Goal: Task Accomplishment & Management: Use online tool/utility

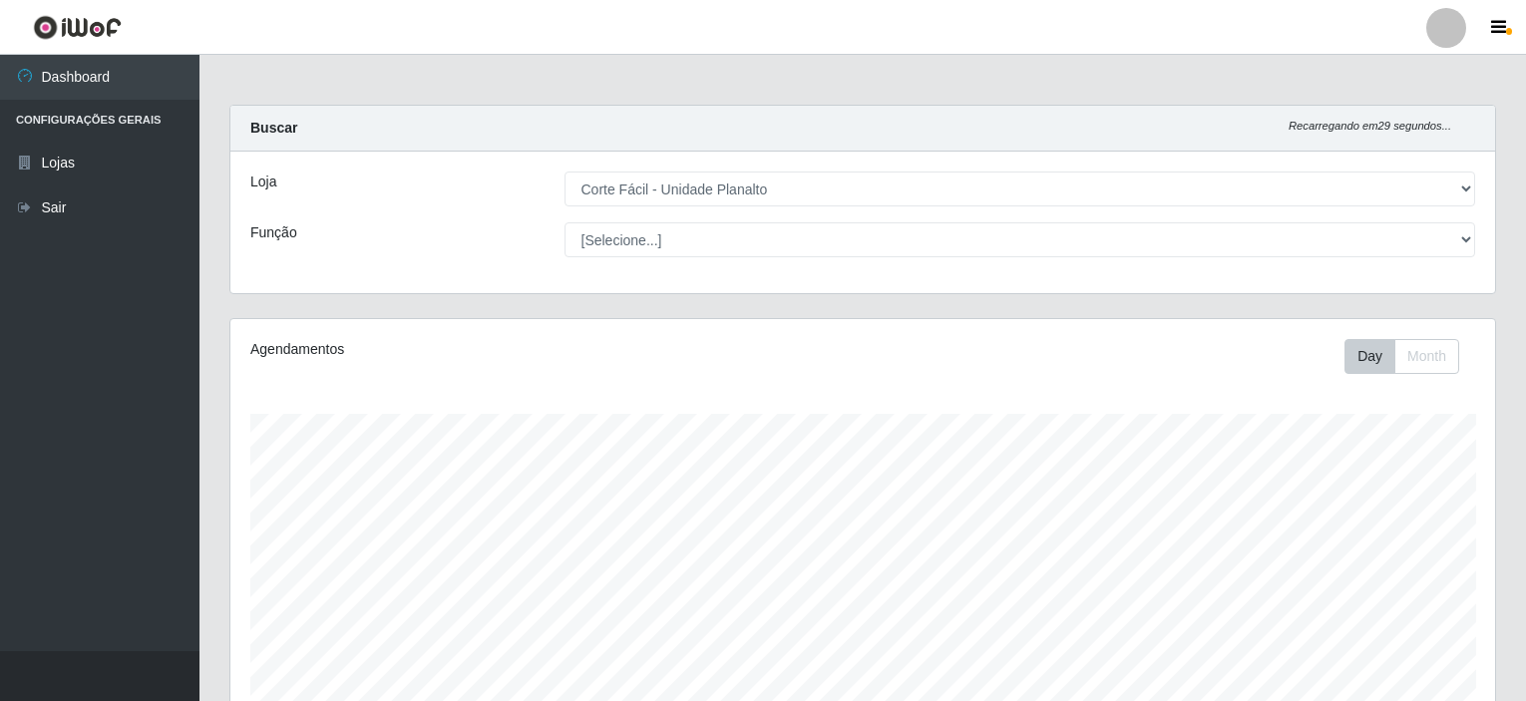
select select "202"
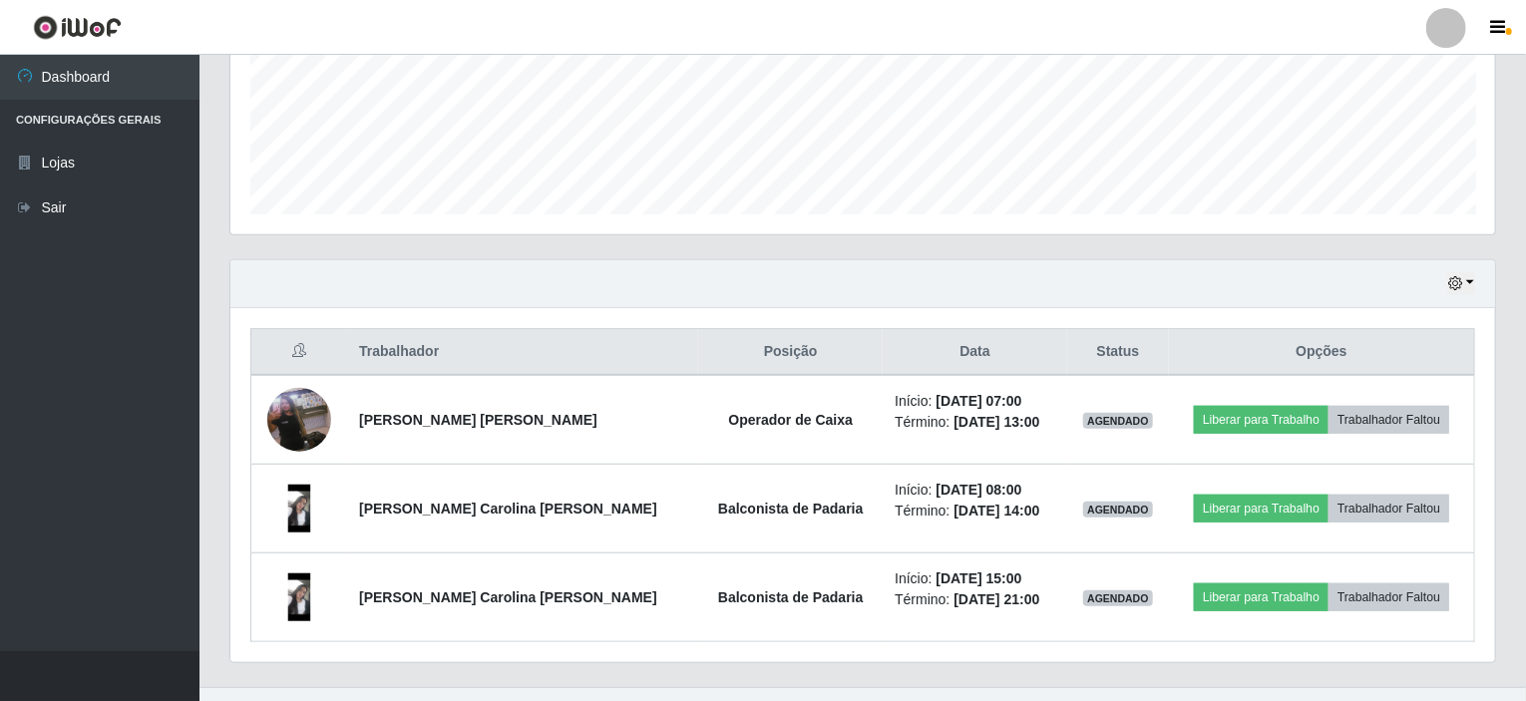
scroll to position [414, 1265]
click at [1470, 284] on button "button" at bounding box center [1461, 283] width 28 height 23
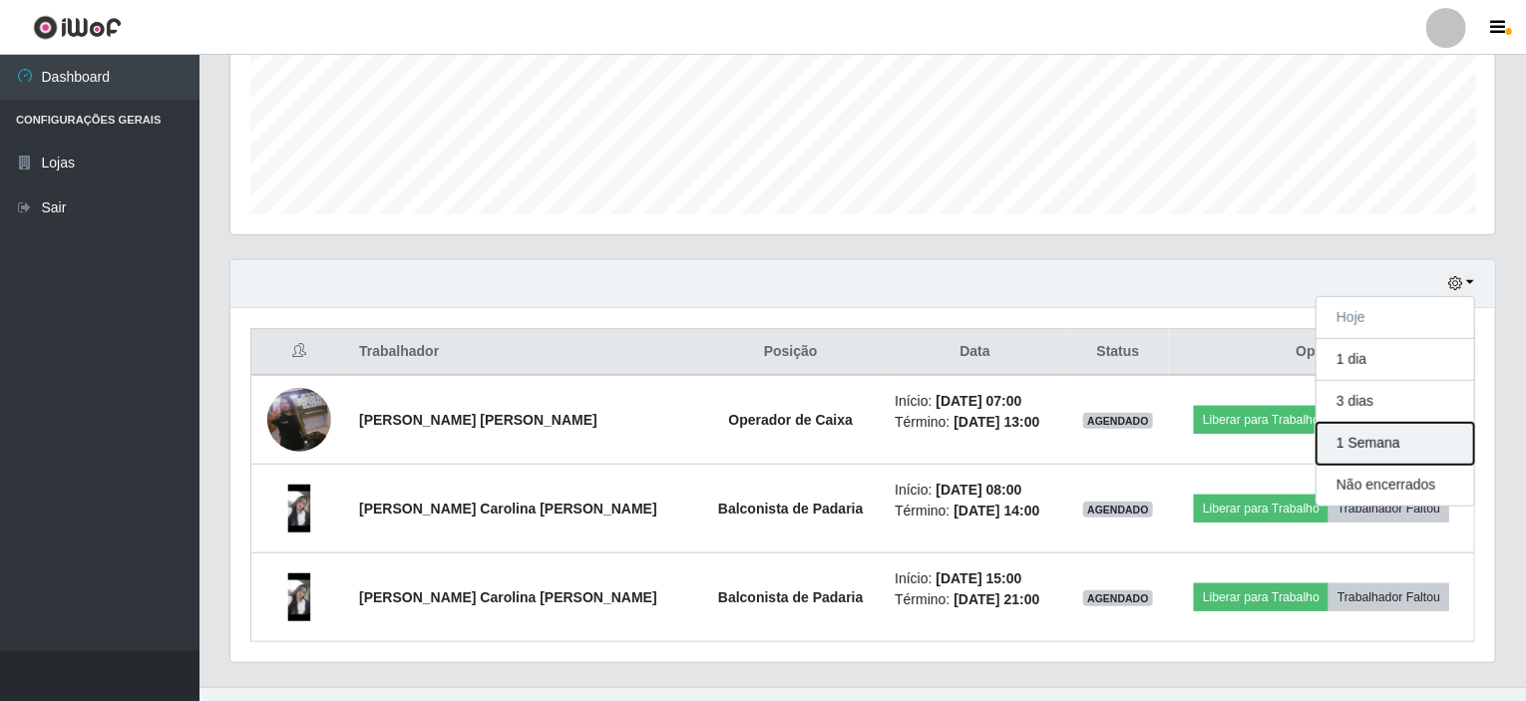
click at [1358, 453] on button "1 Semana" at bounding box center [1395, 444] width 158 height 42
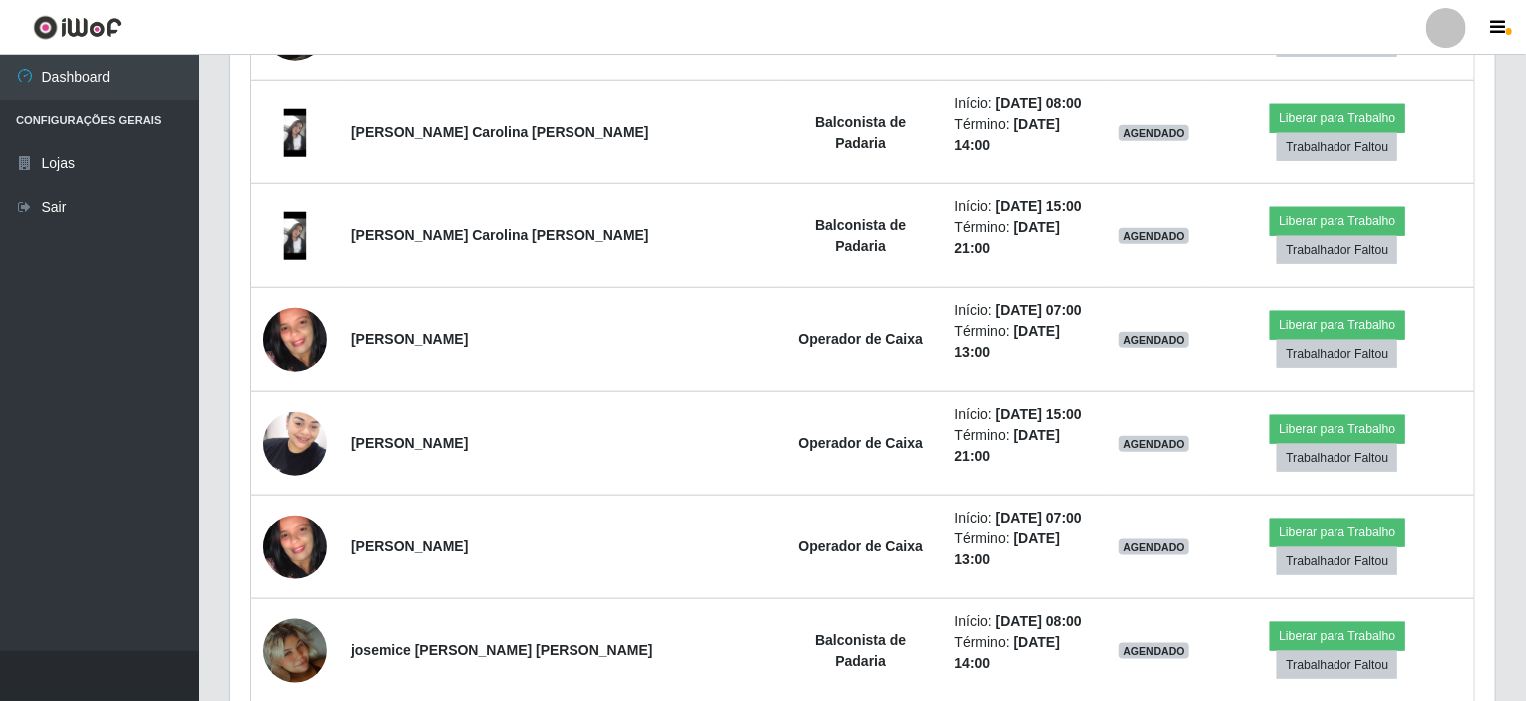
scroll to position [499, 0]
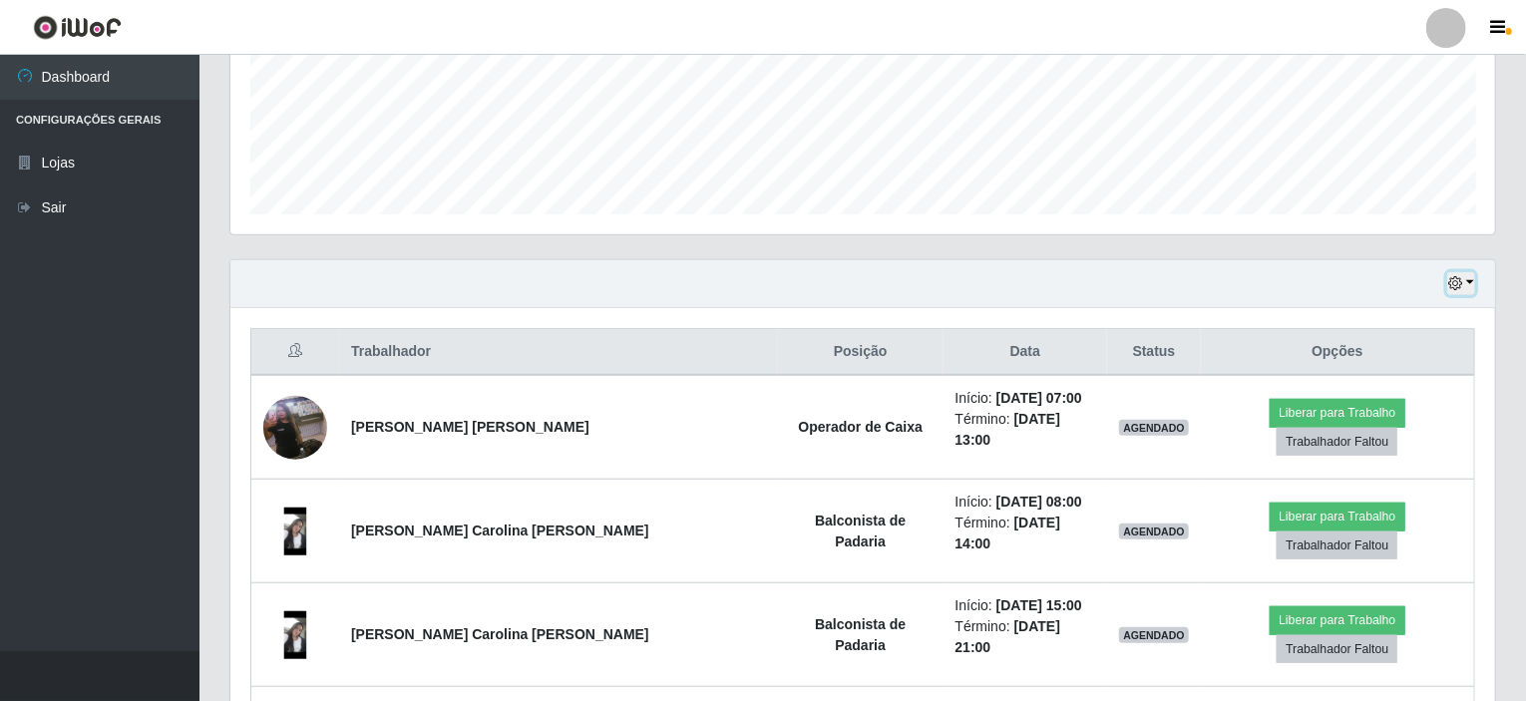
click at [1474, 283] on button "button" at bounding box center [1461, 283] width 28 height 23
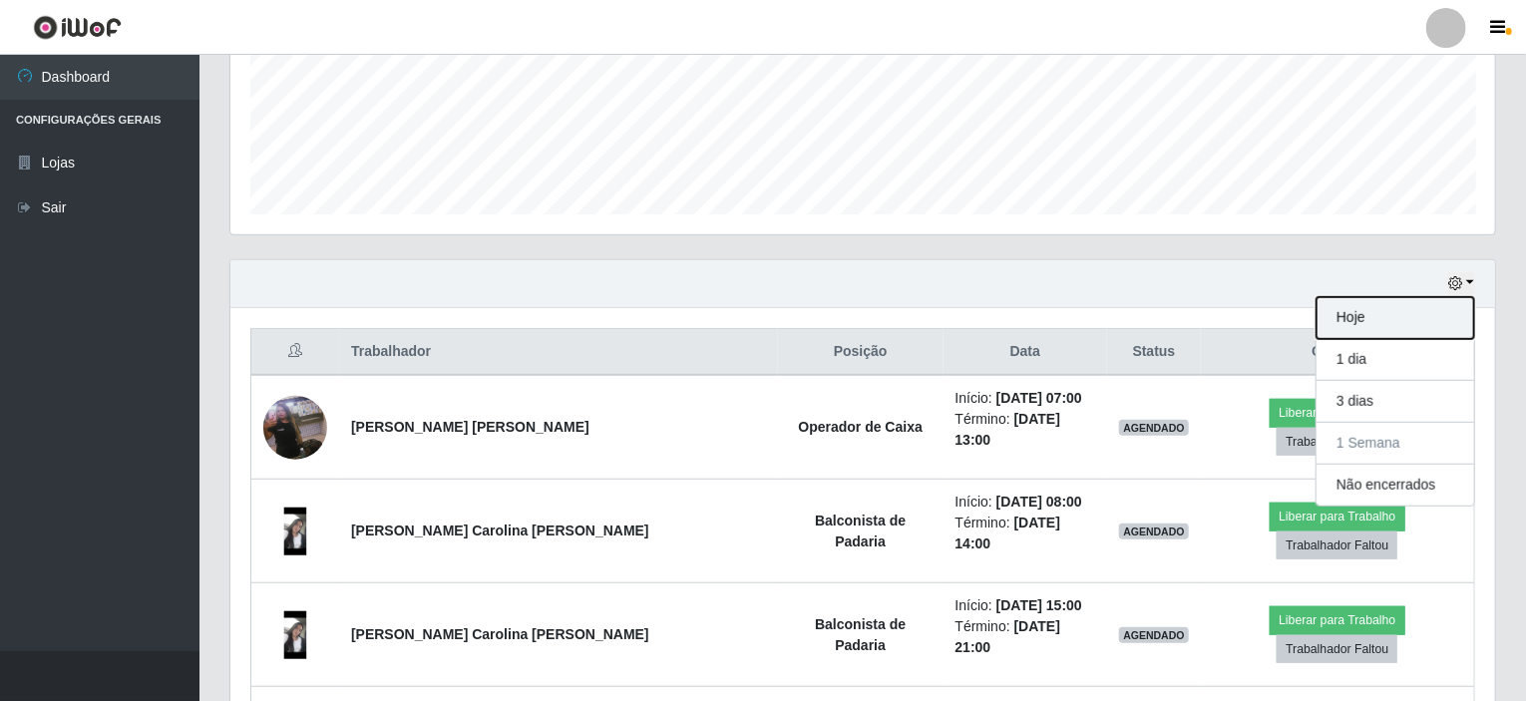
click at [1363, 312] on button "Hoje" at bounding box center [1395, 318] width 158 height 42
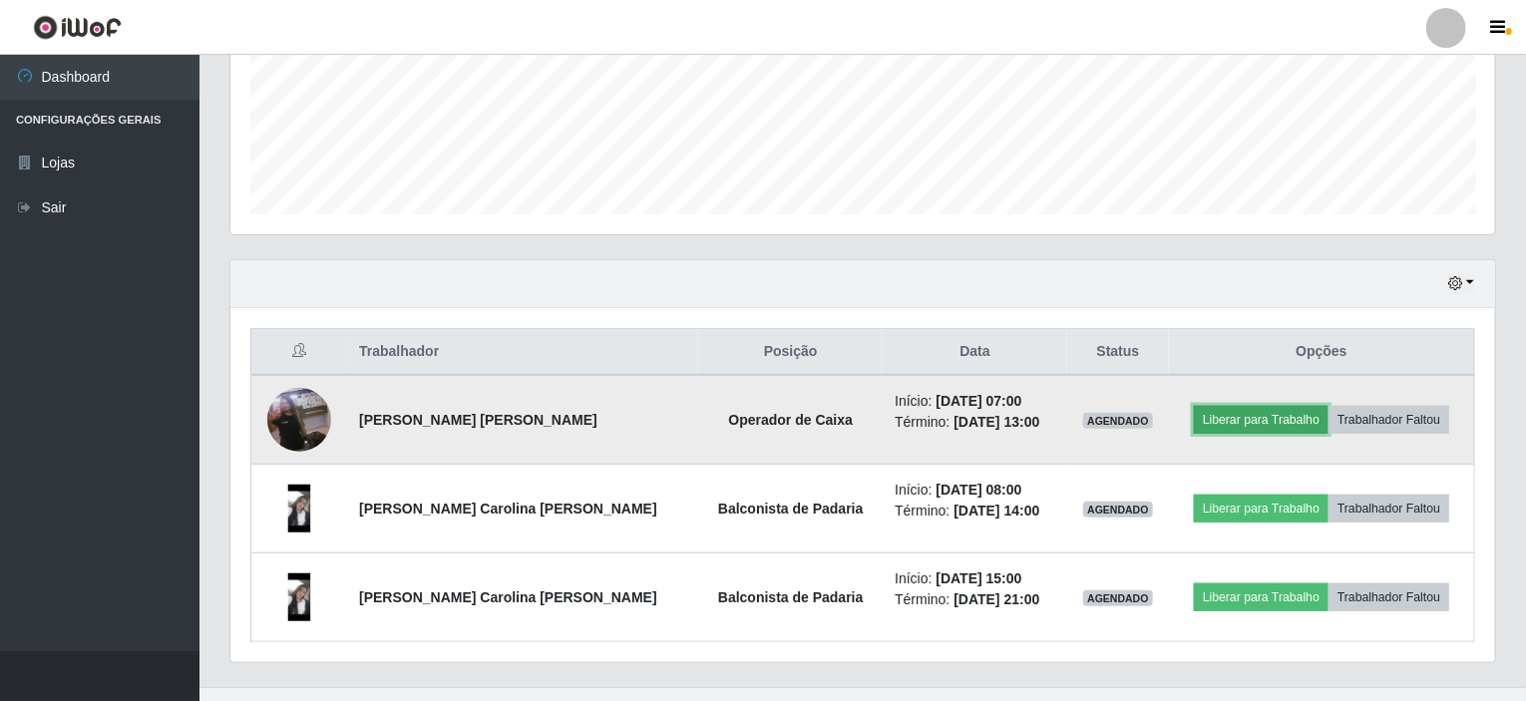
click at [1232, 406] on button "Liberar para Trabalho" at bounding box center [1261, 420] width 135 height 28
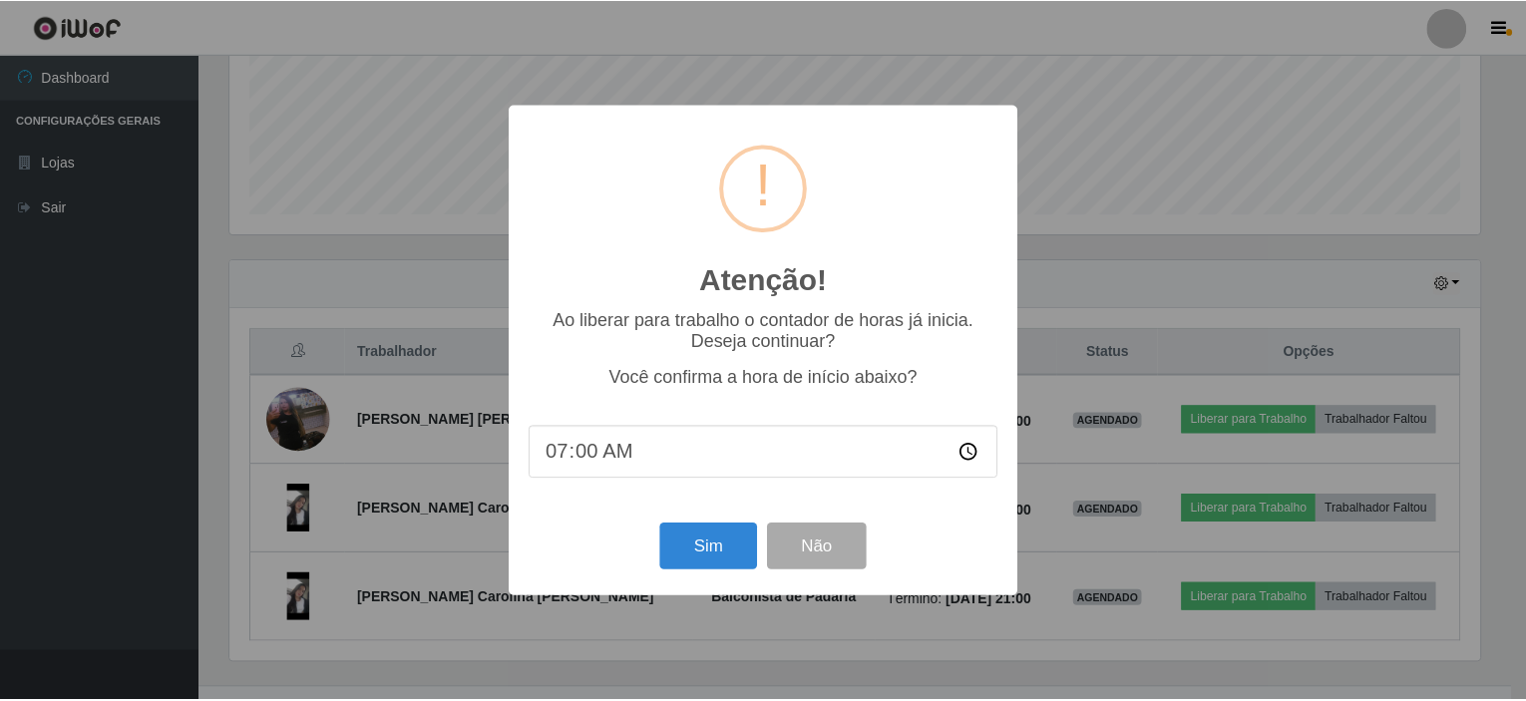
scroll to position [414, 1257]
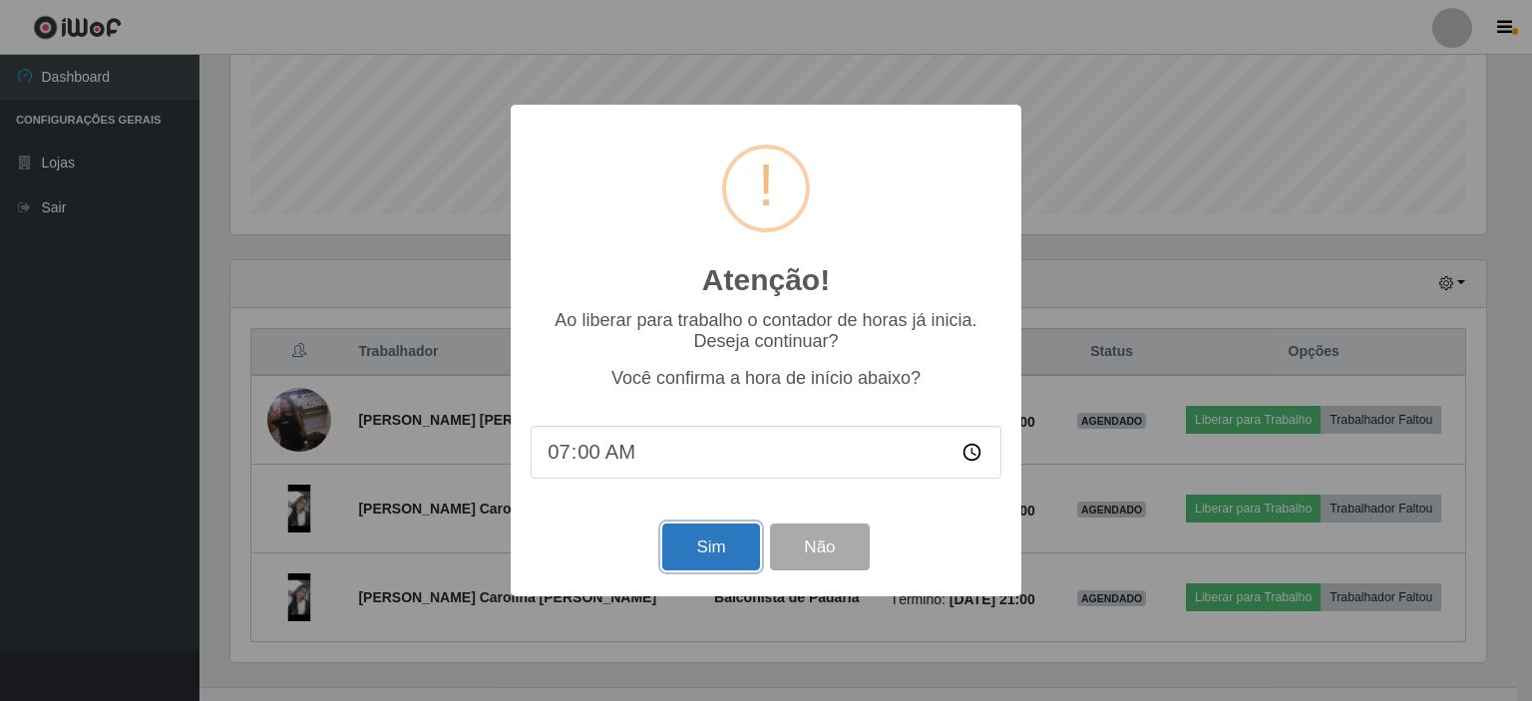
click at [720, 551] on button "Sim" at bounding box center [710, 547] width 97 height 47
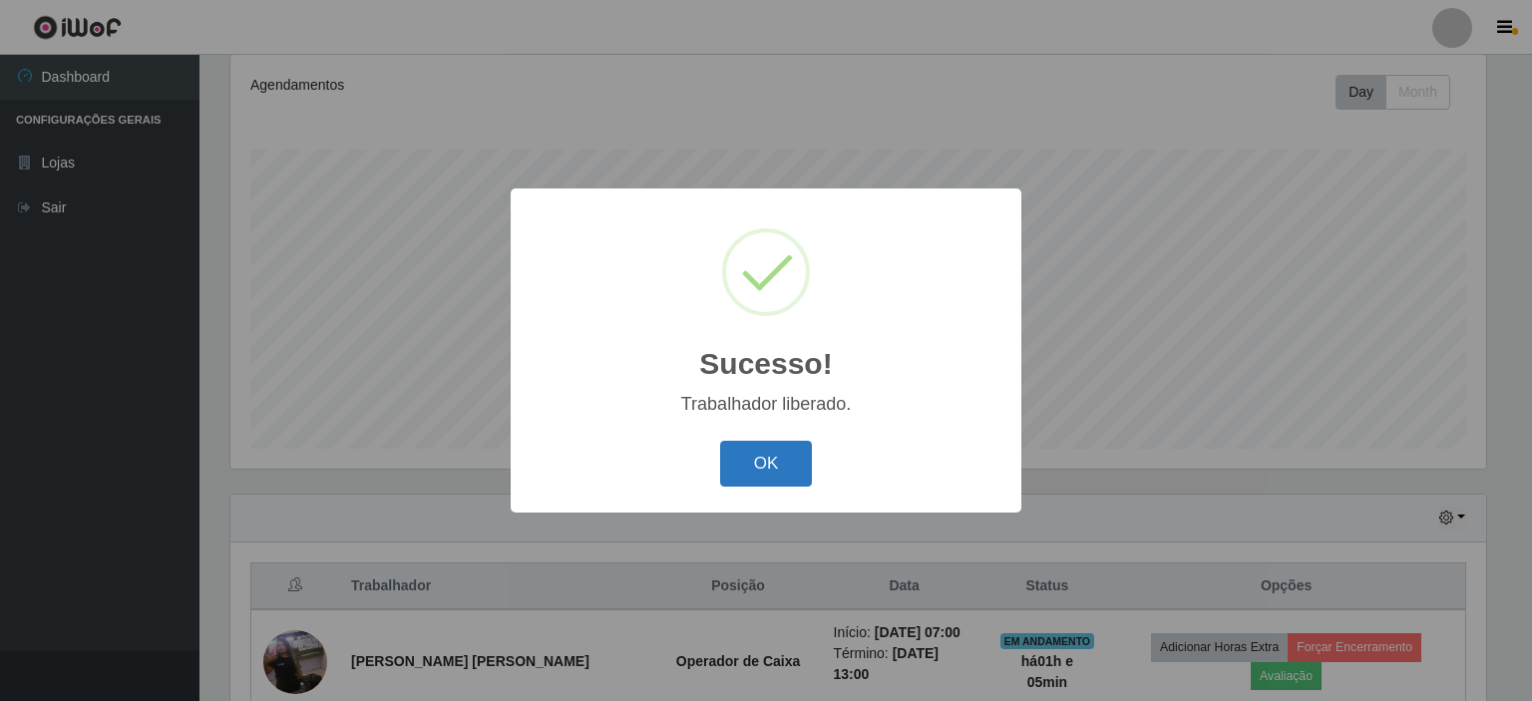
click at [774, 459] on button "OK" at bounding box center [766, 464] width 93 height 47
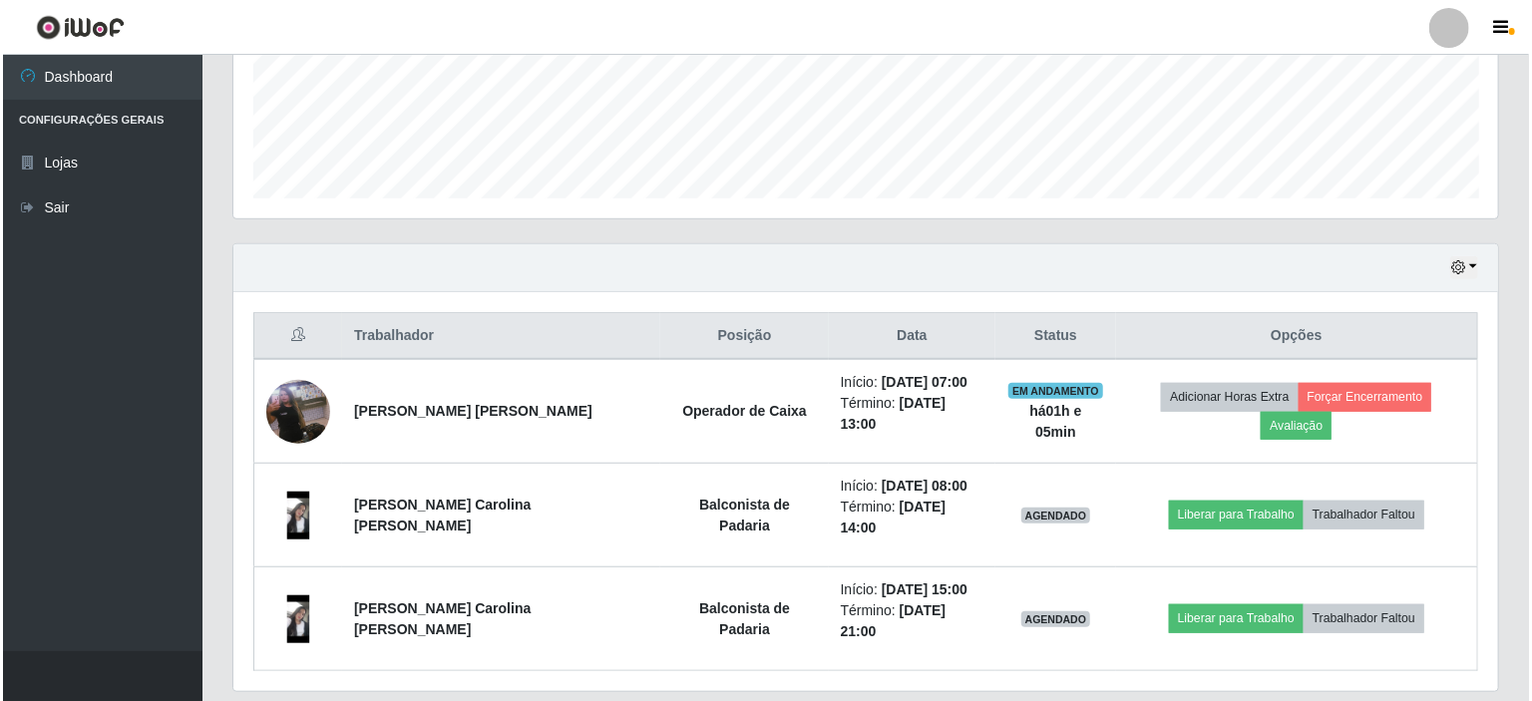
scroll to position [531, 0]
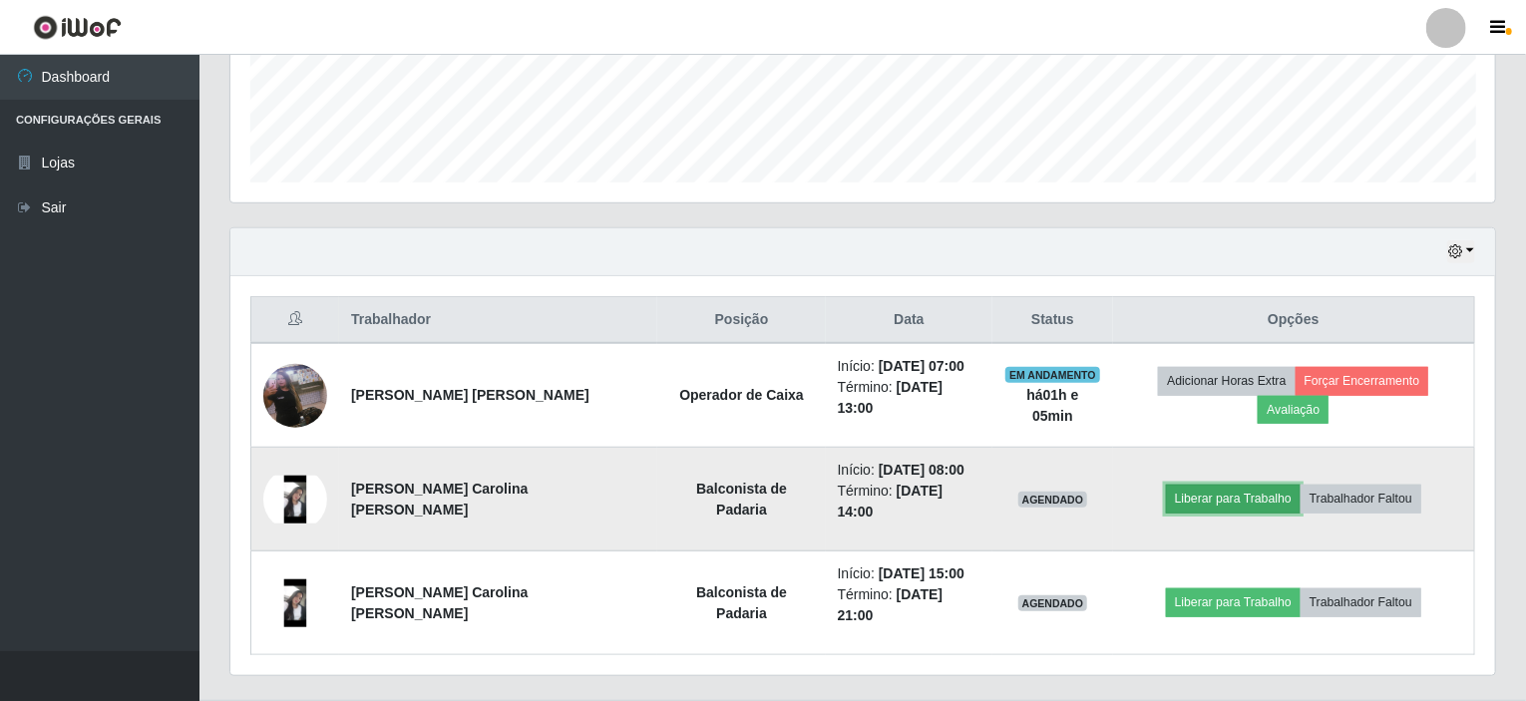
click at [1174, 485] on button "Liberar para Trabalho" at bounding box center [1233, 499] width 135 height 28
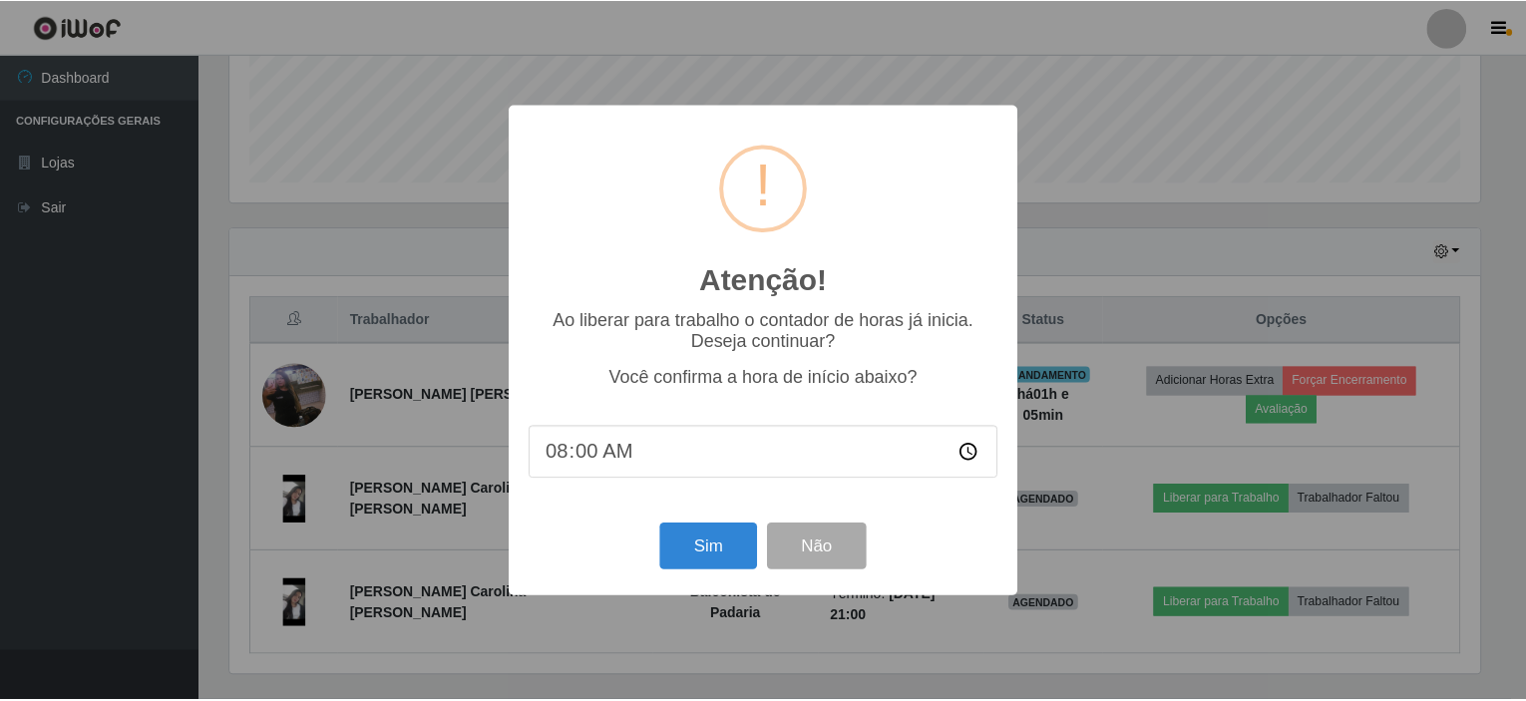
scroll to position [414, 1257]
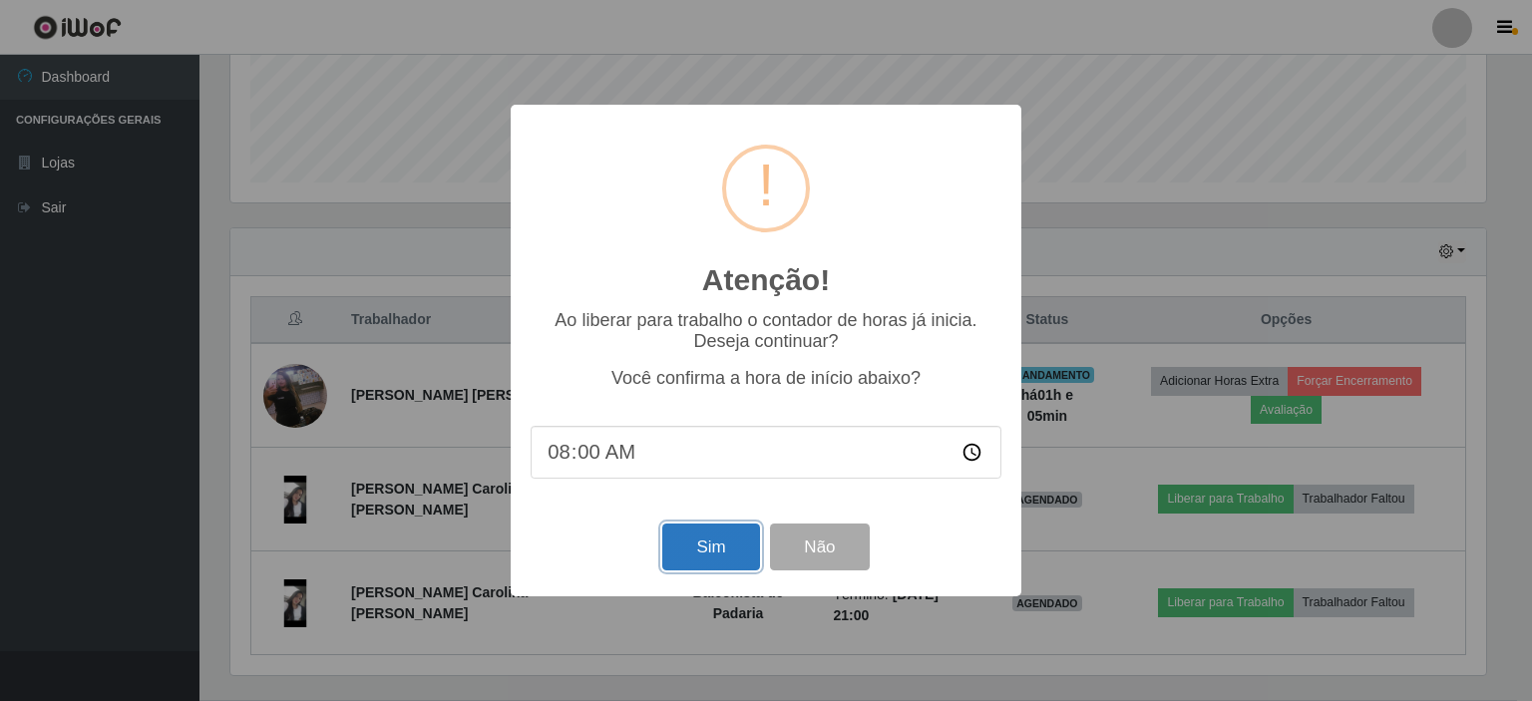
click at [713, 560] on button "Sim" at bounding box center [710, 547] width 97 height 47
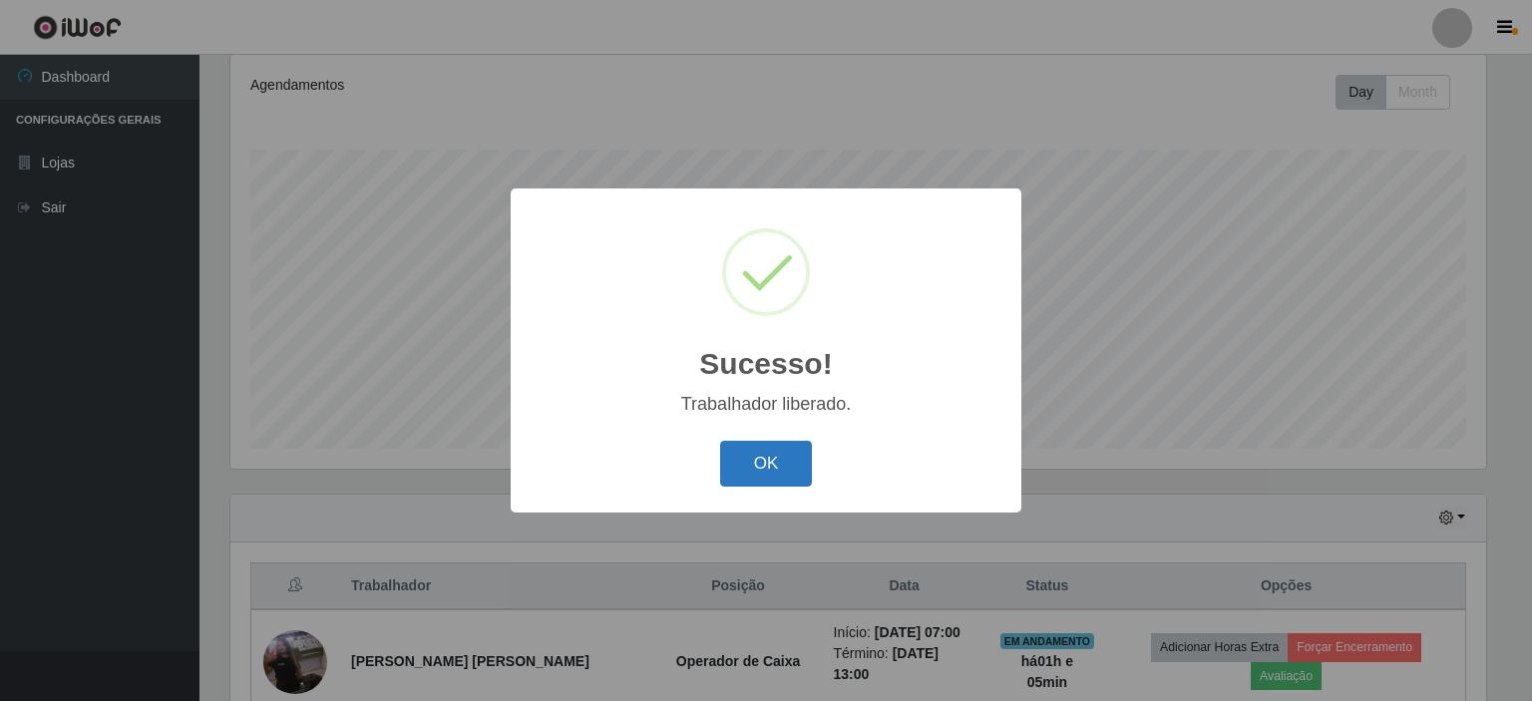
click at [778, 475] on button "OK" at bounding box center [766, 464] width 93 height 47
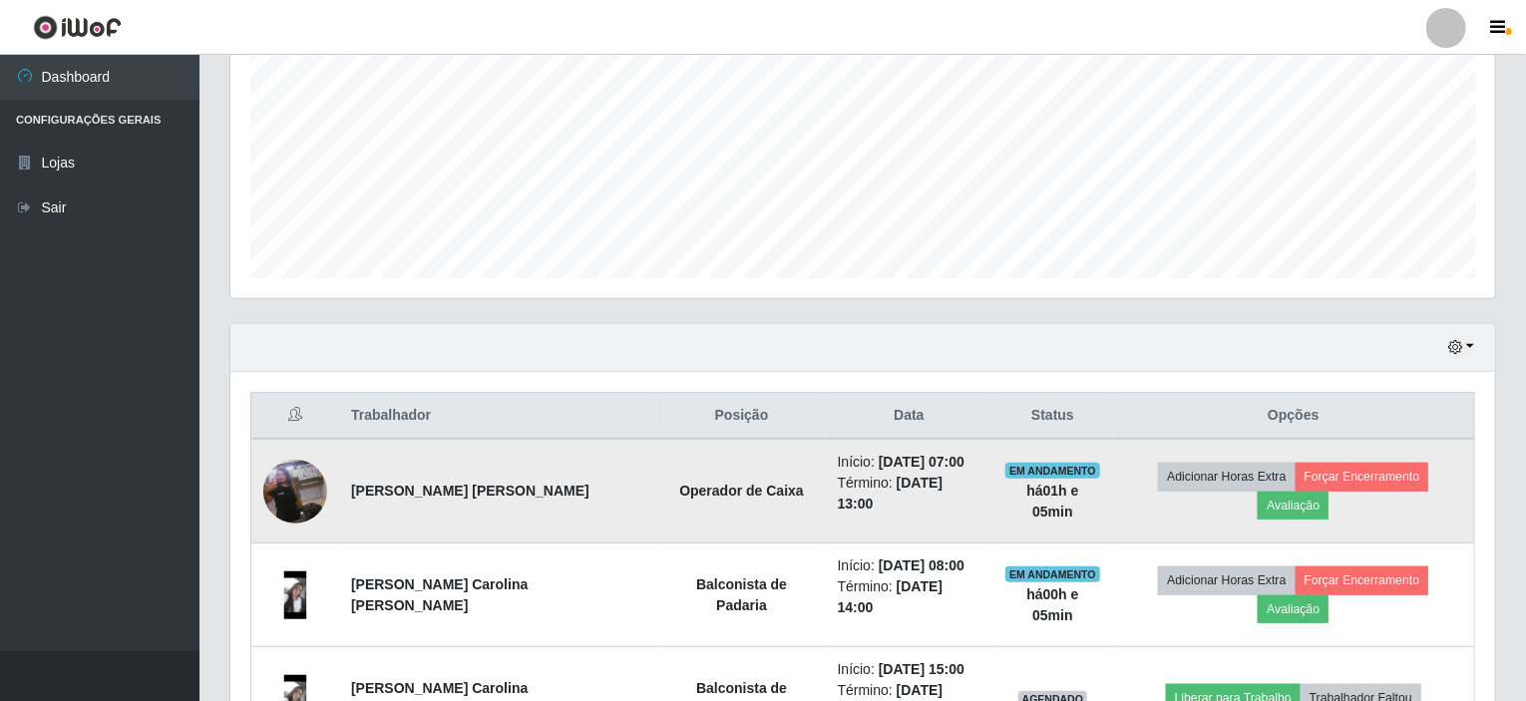
scroll to position [531, 0]
